Goal: Task Accomplishment & Management: Complete application form

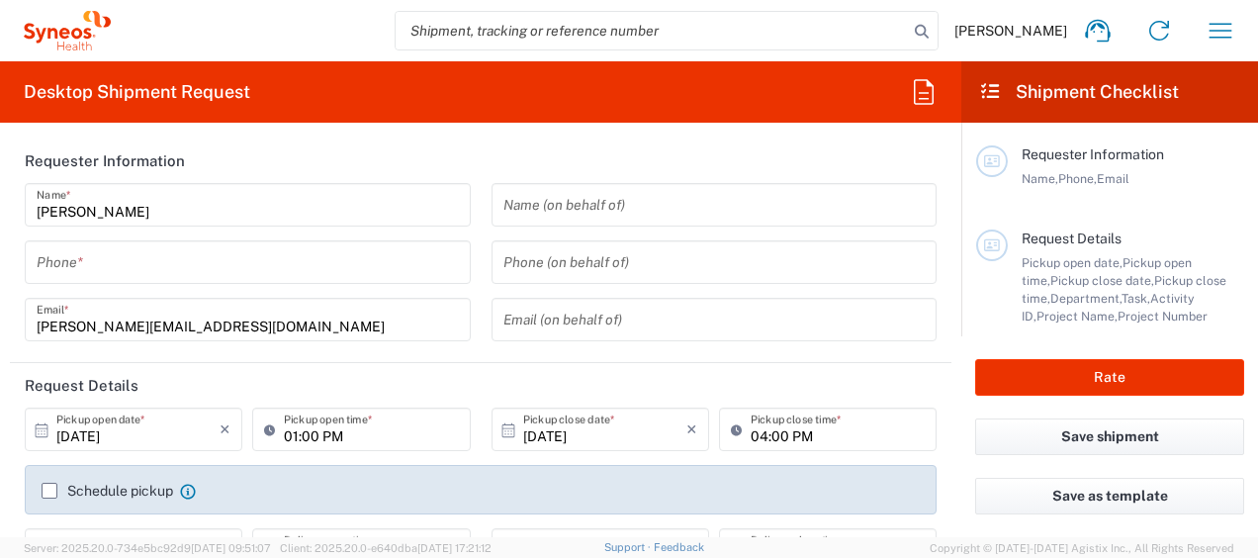
type input "8350"
type input "[GEOGRAPHIC_DATA]"
type input "INC Research Clin Svcs [GEOGRAPHIC_DATA]"
